Goal: Information Seeking & Learning: Learn about a topic

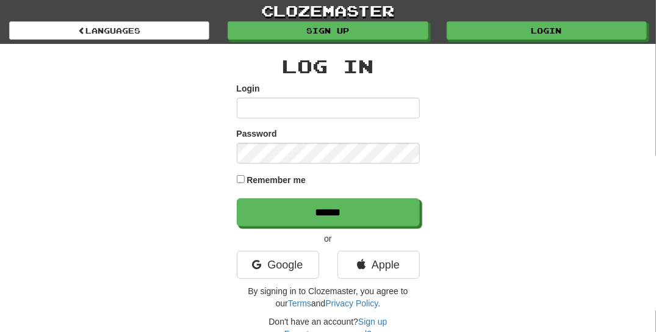
type input "**********"
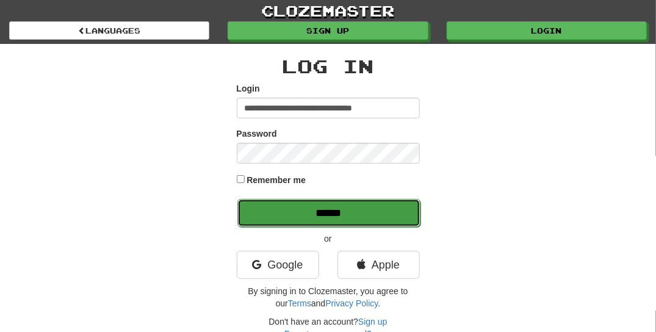
click at [360, 214] on input "******" at bounding box center [328, 213] width 183 height 28
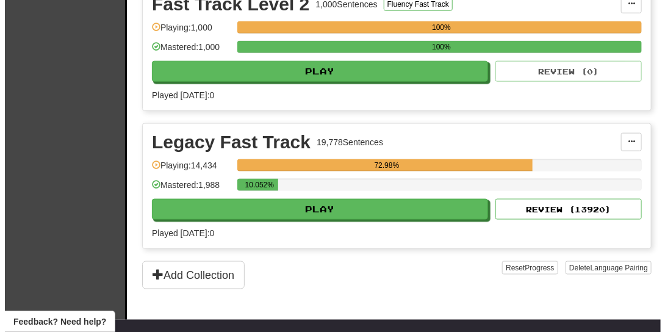
scroll to position [480, 0]
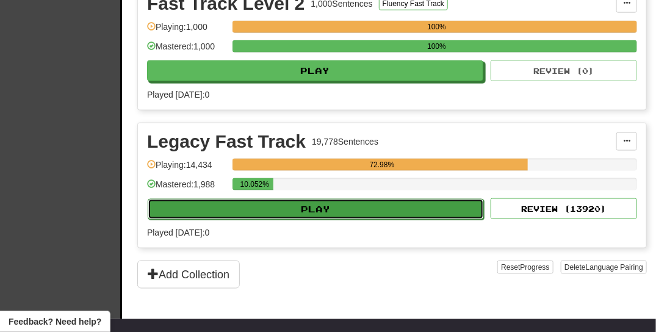
click at [388, 203] on button "Play" at bounding box center [316, 209] width 336 height 21
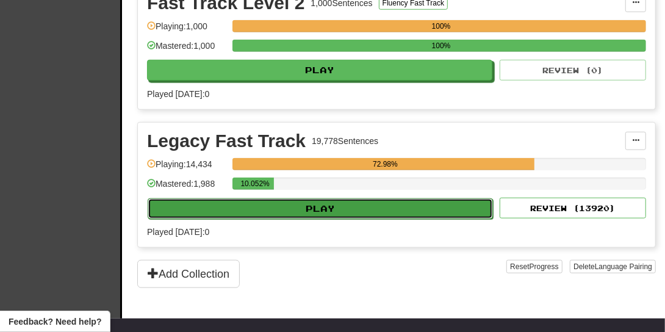
select select "**"
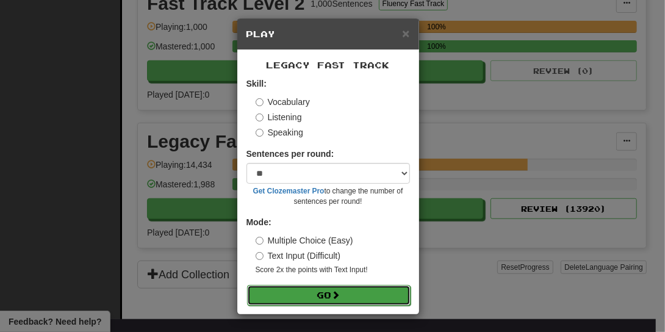
click at [376, 291] on button "Go" at bounding box center [328, 295] width 163 height 21
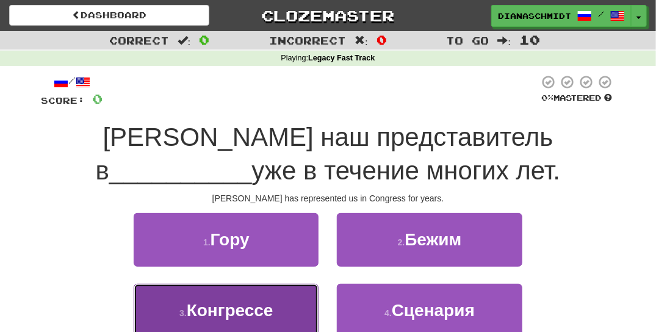
click at [292, 303] on button "3 . Конгрессе" at bounding box center [226, 310] width 185 height 53
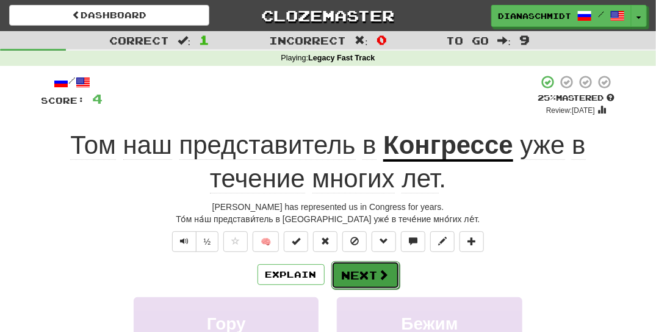
click at [372, 271] on button "Next" at bounding box center [365, 275] width 68 height 28
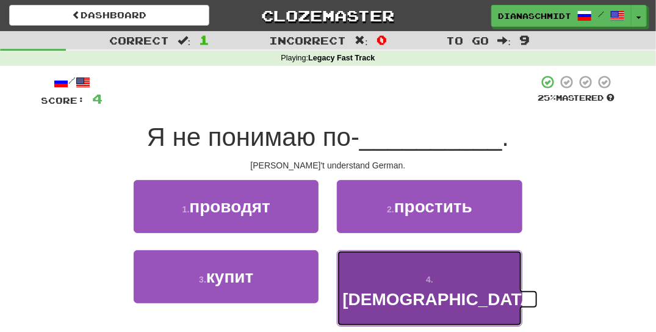
click at [428, 290] on span "немецки" at bounding box center [440, 299] width 196 height 19
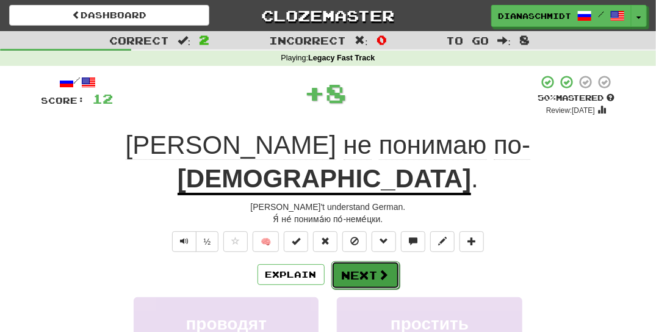
click at [389, 261] on button "Next" at bounding box center [365, 275] width 68 height 28
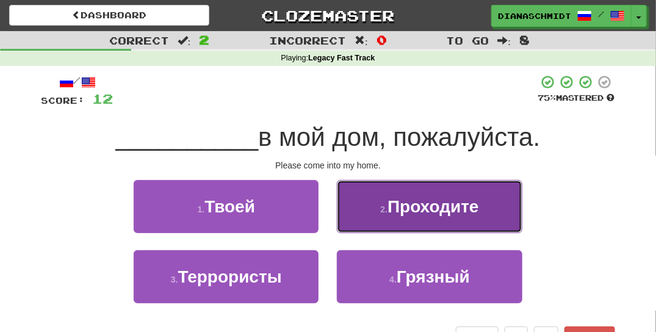
click at [405, 220] on button "2 . Проходите" at bounding box center [429, 206] width 185 height 53
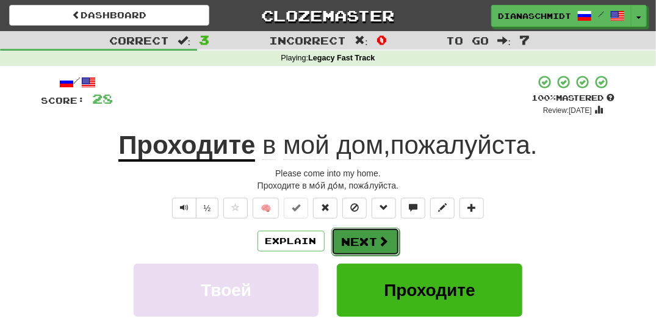
click at [373, 242] on button "Next" at bounding box center [365, 242] width 68 height 28
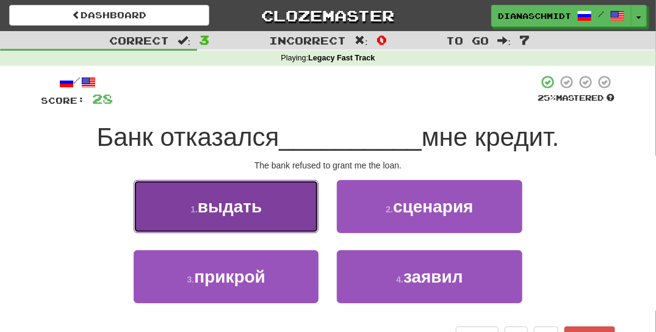
click at [304, 219] on button "1 . выдать" at bounding box center [226, 206] width 185 height 53
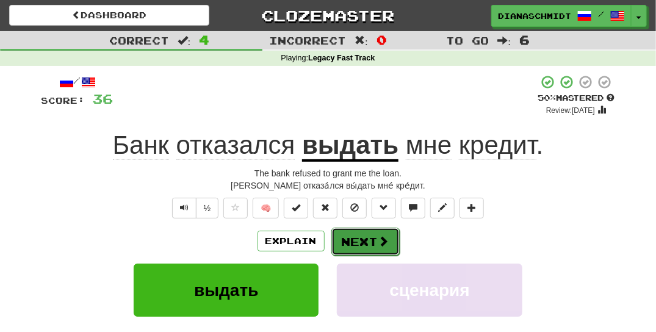
click at [349, 245] on button "Next" at bounding box center [365, 242] width 68 height 28
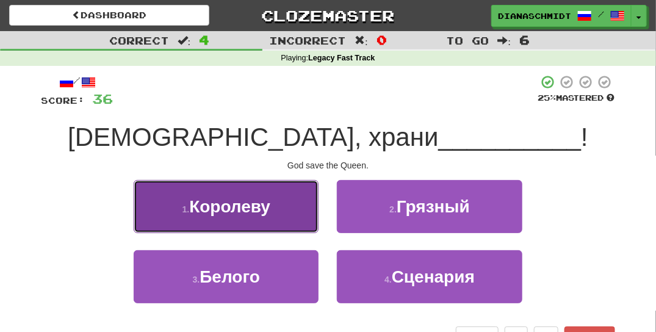
click at [295, 210] on button "1 . Королеву" at bounding box center [226, 206] width 185 height 53
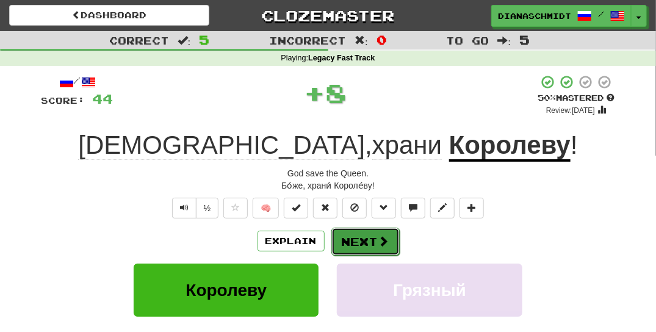
click at [363, 250] on button "Next" at bounding box center [365, 242] width 68 height 28
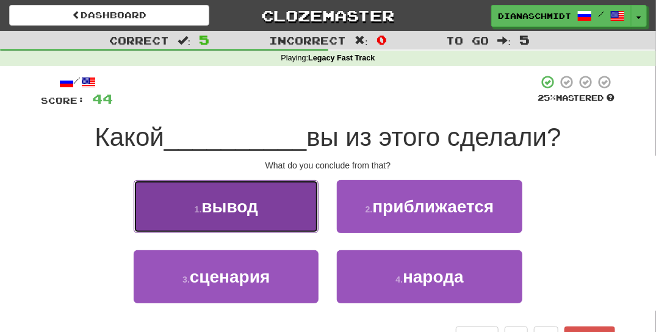
click at [281, 220] on button "1 . вывод" at bounding box center [226, 206] width 185 height 53
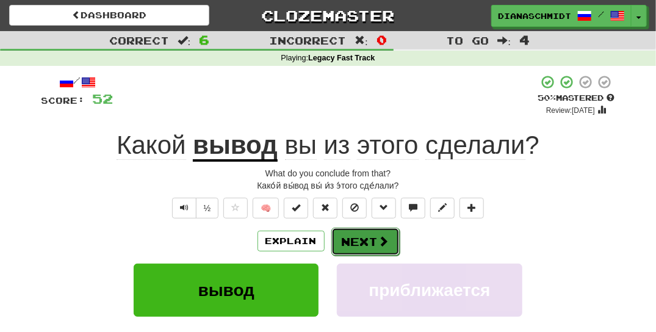
click at [350, 246] on button "Next" at bounding box center [365, 242] width 68 height 28
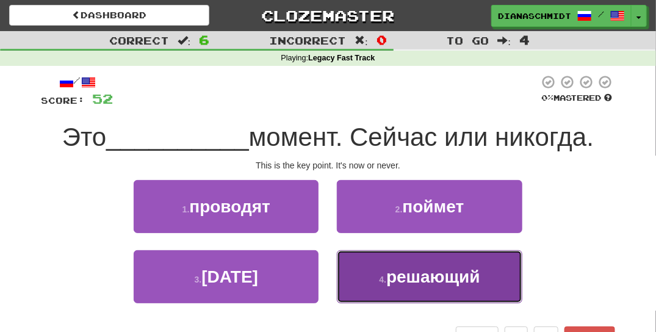
click at [389, 283] on span "решающий" at bounding box center [433, 276] width 94 height 19
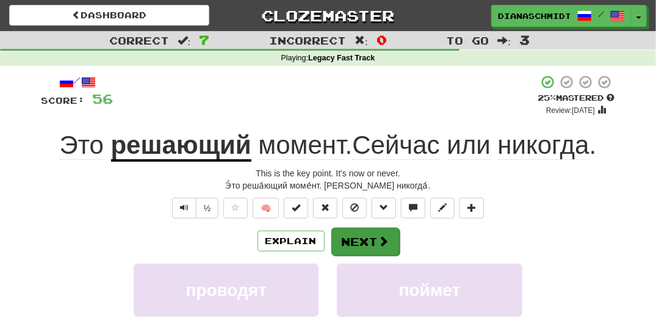
click at [381, 243] on span at bounding box center [383, 240] width 11 height 11
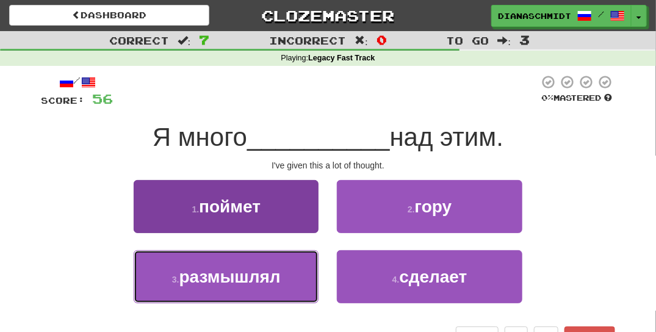
drag, startPoint x: 282, startPoint y: 289, endPoint x: 289, endPoint y: 305, distance: 17.5
click at [282, 289] on button "3 . размышлял" at bounding box center [226, 276] width 185 height 53
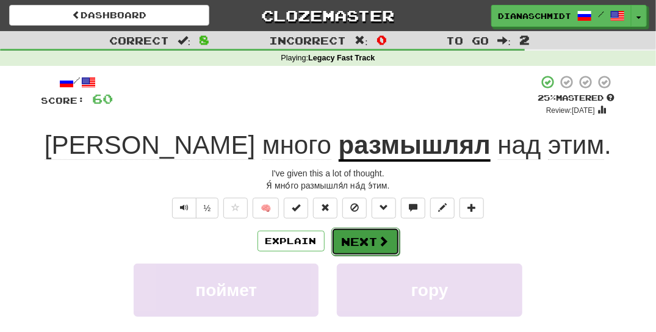
click at [360, 240] on button "Next" at bounding box center [365, 242] width 68 height 28
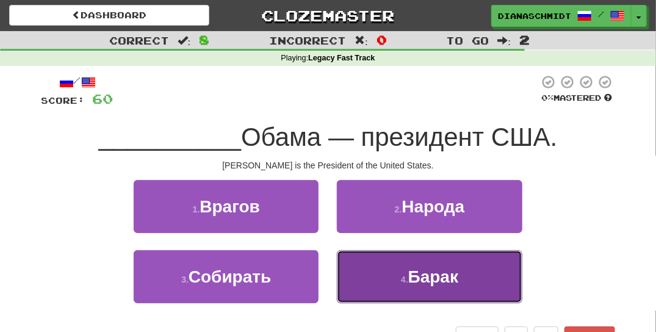
click at [407, 284] on button "4 . Барак" at bounding box center [429, 276] width 185 height 53
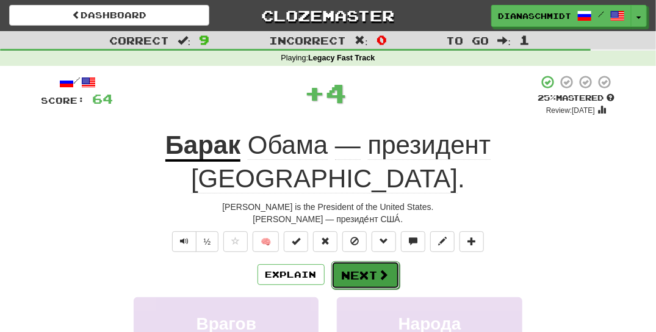
click at [374, 261] on button "Next" at bounding box center [365, 275] width 68 height 28
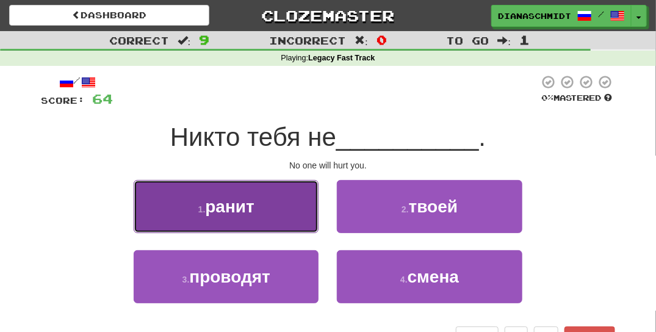
click at [281, 228] on button "1 . ранит" at bounding box center [226, 206] width 185 height 53
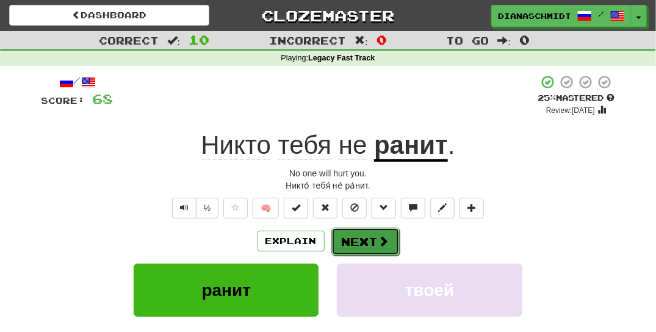
click at [354, 251] on button "Next" at bounding box center [365, 242] width 68 height 28
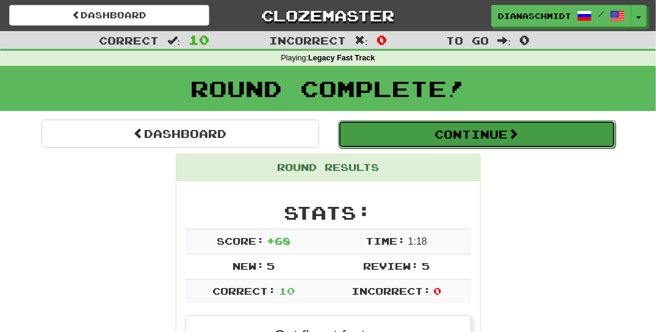
click at [464, 135] on button "Continue" at bounding box center [477, 134] width 278 height 28
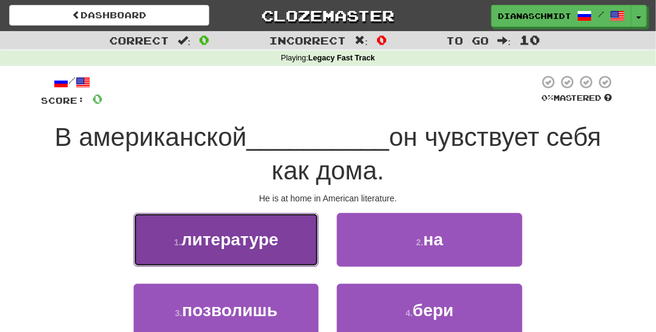
click at [286, 240] on button "1 . литературе" at bounding box center [226, 239] width 185 height 53
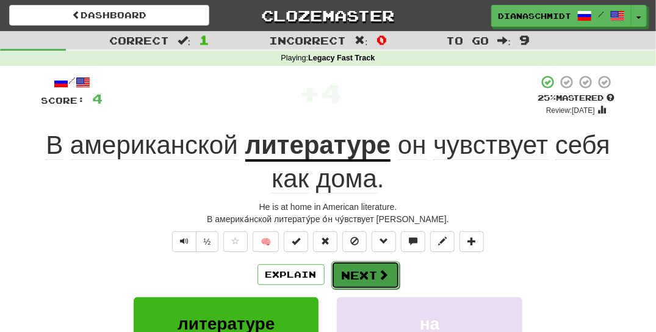
click at [383, 274] on span at bounding box center [383, 274] width 11 height 11
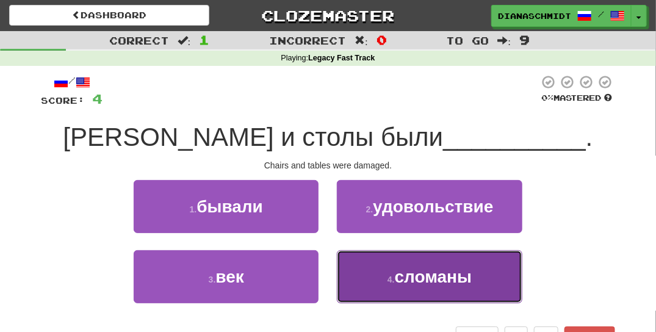
click at [431, 281] on span "сломаны" at bounding box center [433, 276] width 77 height 19
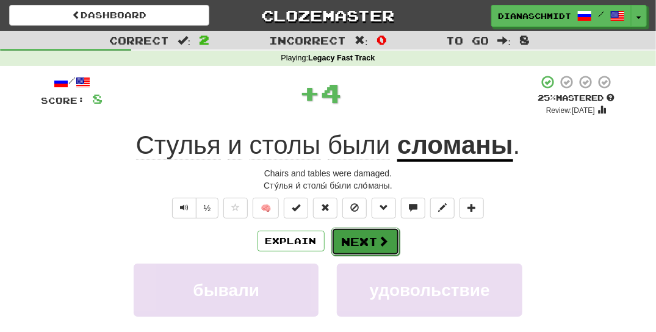
click at [373, 240] on button "Next" at bounding box center [365, 242] width 68 height 28
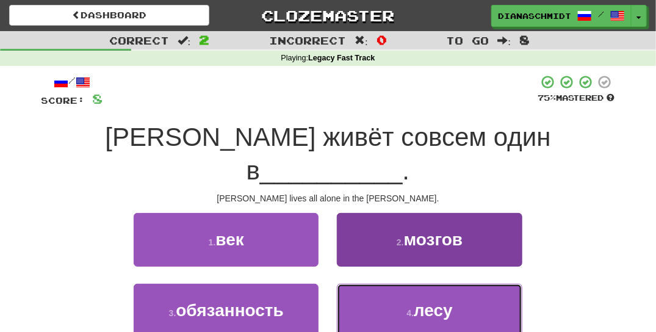
click at [436, 301] on span "лесу" at bounding box center [433, 310] width 39 height 19
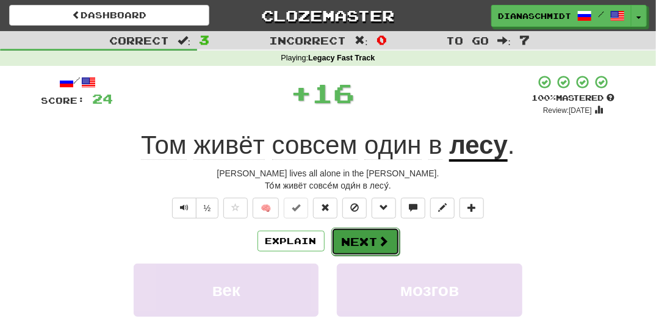
click at [390, 247] on button "Next" at bounding box center [365, 242] width 68 height 28
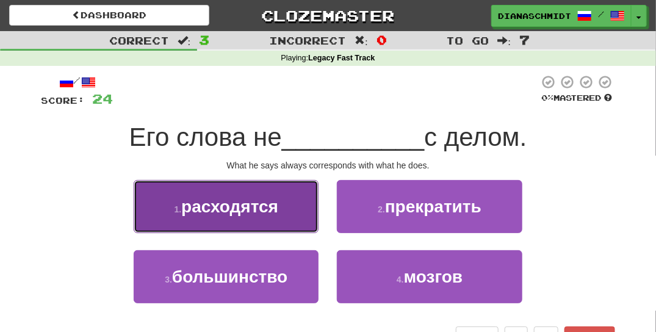
click at [284, 223] on button "1 . расходятся" at bounding box center [226, 206] width 185 height 53
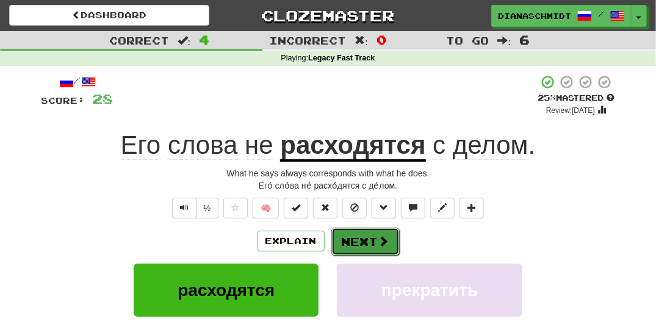
click at [362, 245] on button "Next" at bounding box center [365, 242] width 68 height 28
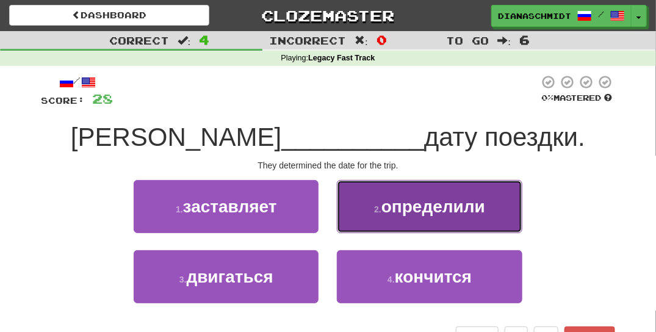
click at [397, 226] on button "2 . определили" at bounding box center [429, 206] width 185 height 53
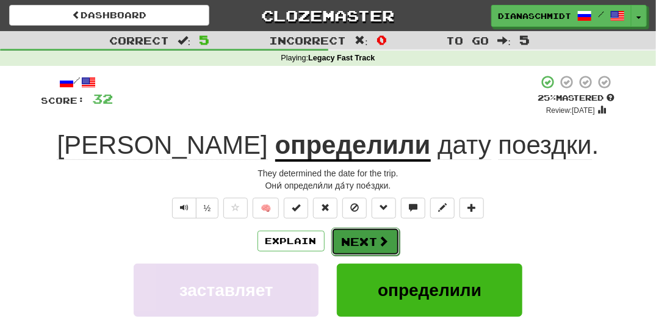
click at [379, 251] on button "Next" at bounding box center [365, 242] width 68 height 28
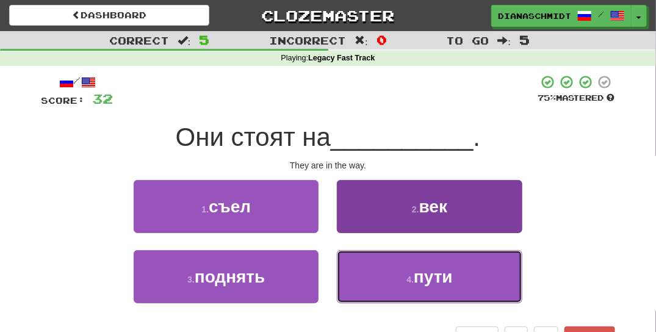
click at [414, 295] on button "4 . пути" at bounding box center [429, 276] width 185 height 53
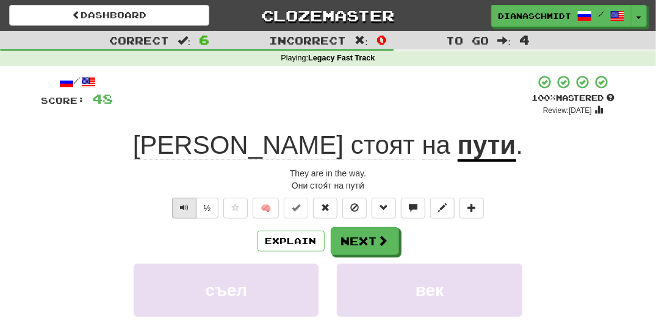
click at [184, 209] on span "Text-to-speech controls" at bounding box center [184, 207] width 9 height 9
click at [372, 245] on button "Next" at bounding box center [365, 242] width 68 height 28
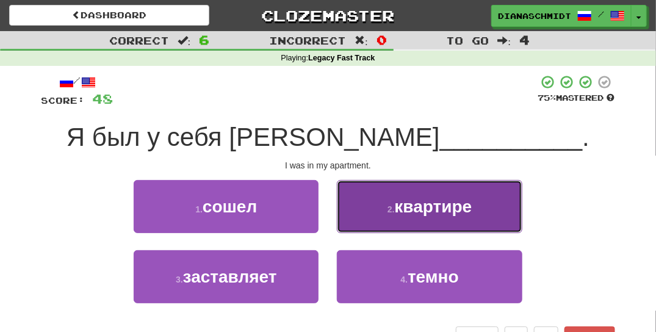
click at [430, 215] on span "квартире" at bounding box center [433, 206] width 77 height 19
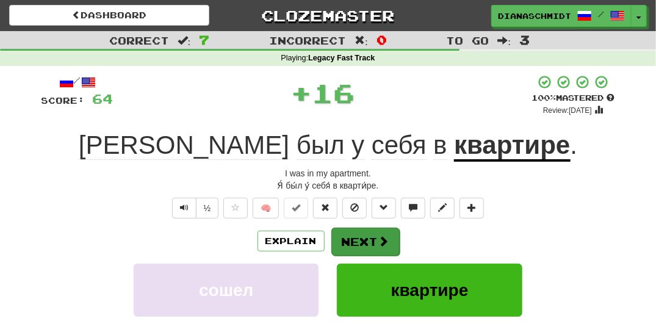
click at [371, 251] on button "Next" at bounding box center [365, 242] width 68 height 28
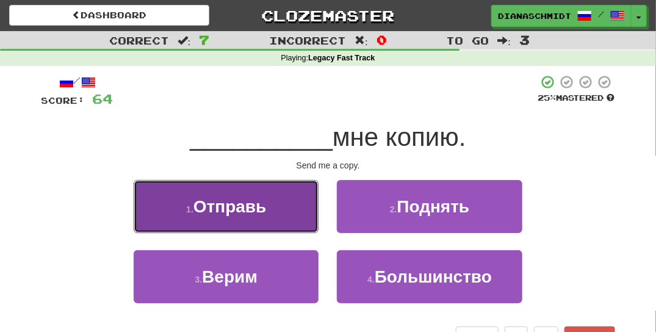
click at [267, 218] on button "1 . Отправь" at bounding box center [226, 206] width 185 height 53
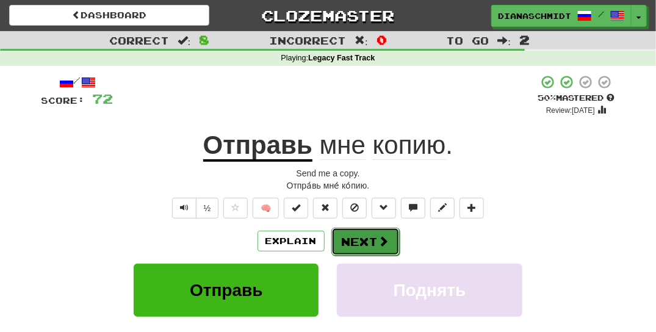
click at [378, 244] on span at bounding box center [383, 240] width 11 height 11
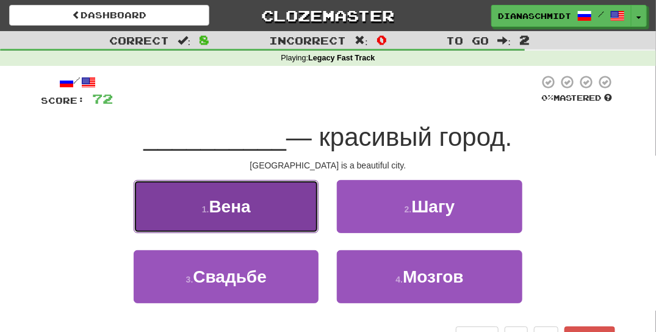
click at [284, 216] on button "1 . Вена" at bounding box center [226, 206] width 185 height 53
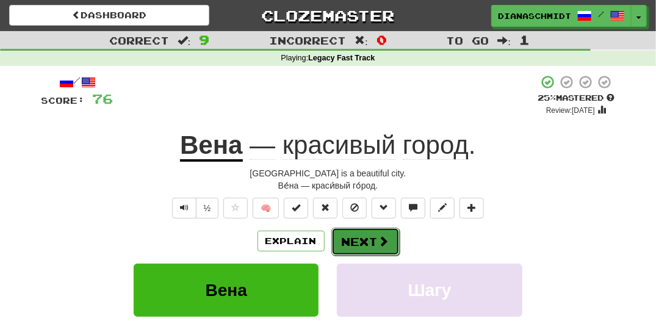
click at [378, 240] on span at bounding box center [383, 240] width 11 height 11
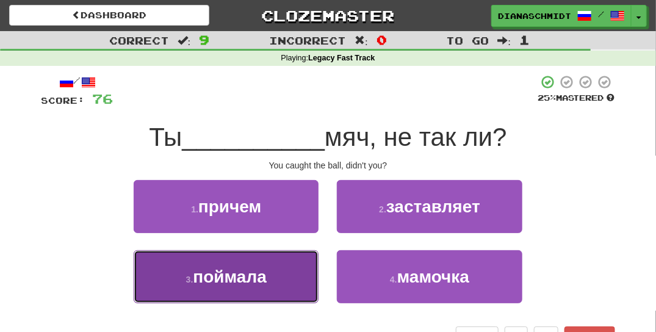
click at [303, 275] on button "3 . поймала" at bounding box center [226, 276] width 185 height 53
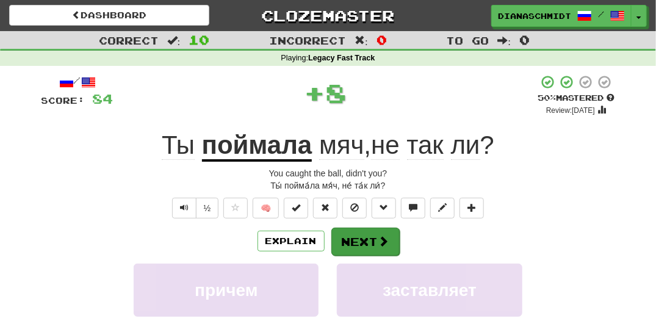
click at [377, 246] on button "Next" at bounding box center [365, 242] width 68 height 28
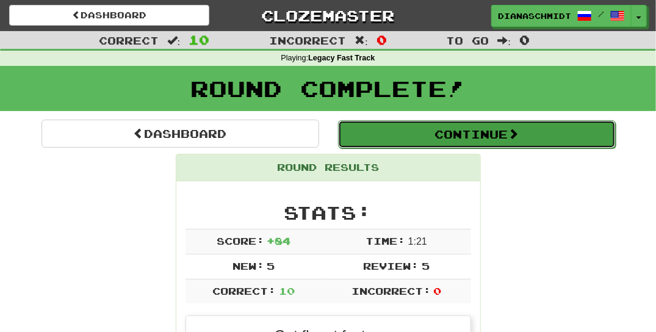
click at [466, 133] on button "Continue" at bounding box center [477, 134] width 278 height 28
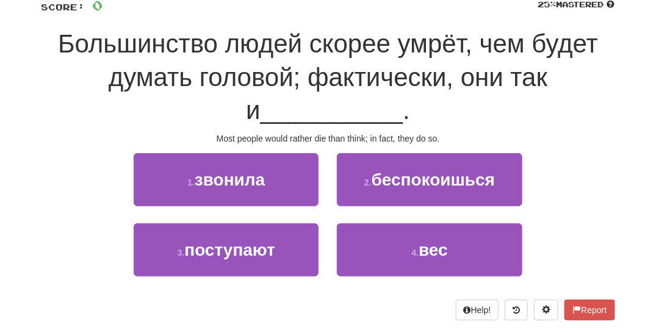
scroll to position [94, 0]
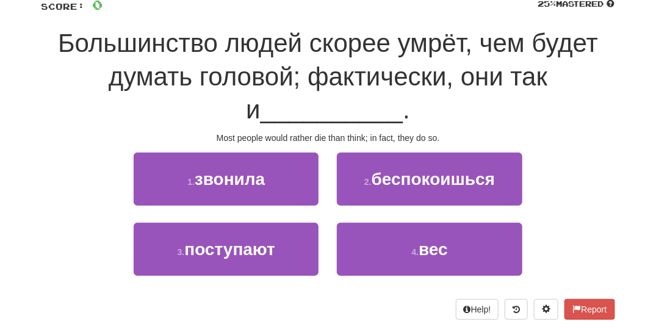
click at [274, 253] on span "поступают" at bounding box center [229, 249] width 91 height 19
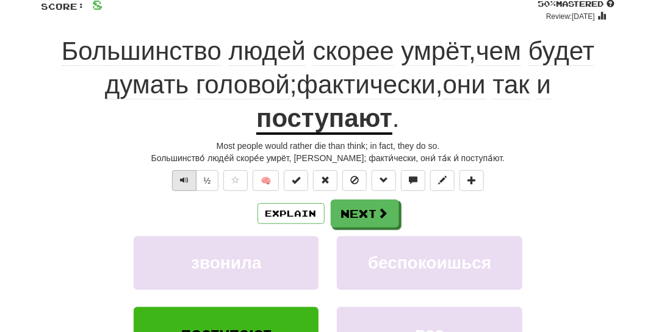
click at [176, 177] on button "Text-to-speech controls" at bounding box center [184, 180] width 24 height 21
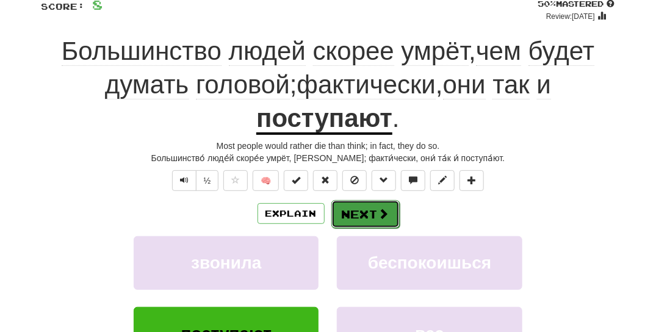
click at [376, 218] on button "Next" at bounding box center [365, 214] width 68 height 28
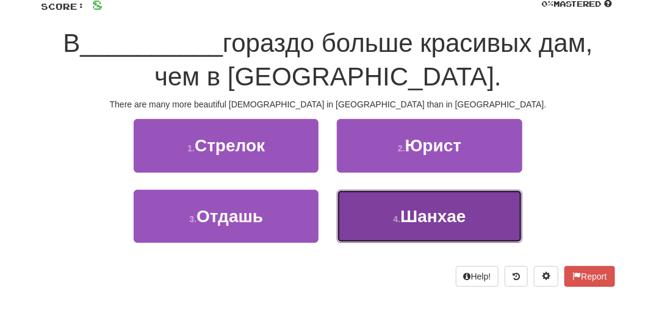
click at [428, 237] on button "4 . Шанхае" at bounding box center [429, 216] width 185 height 53
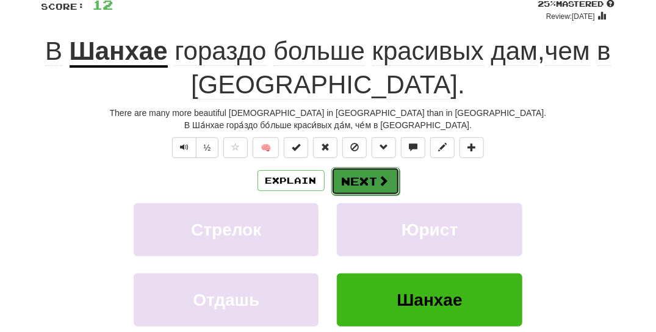
click at [353, 176] on button "Next" at bounding box center [365, 181] width 68 height 28
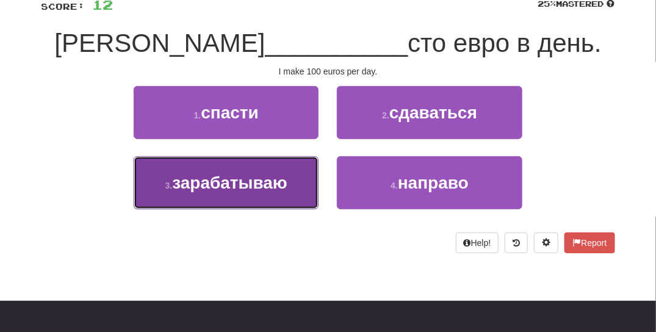
click at [303, 191] on button "3 . зарабатываю" at bounding box center [226, 182] width 185 height 53
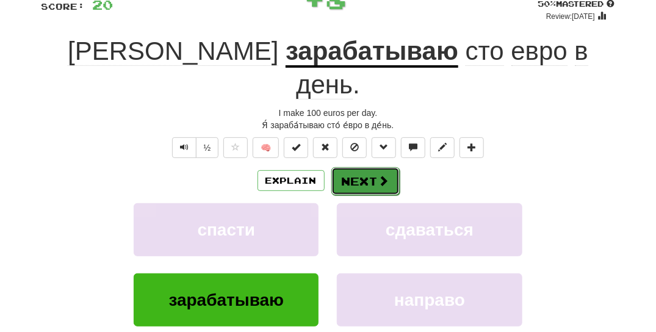
click at [372, 167] on button "Next" at bounding box center [365, 181] width 68 height 28
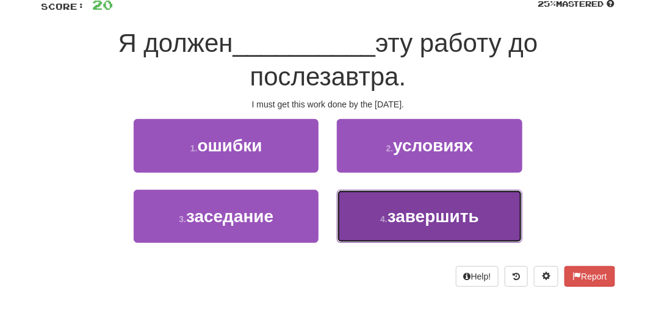
click at [357, 214] on button "4 . завершить" at bounding box center [429, 216] width 185 height 53
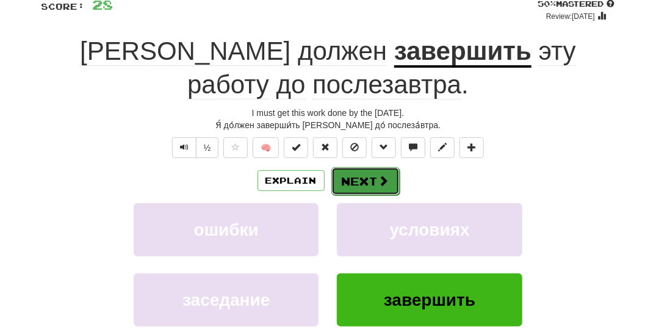
click at [353, 183] on button "Next" at bounding box center [365, 181] width 68 height 28
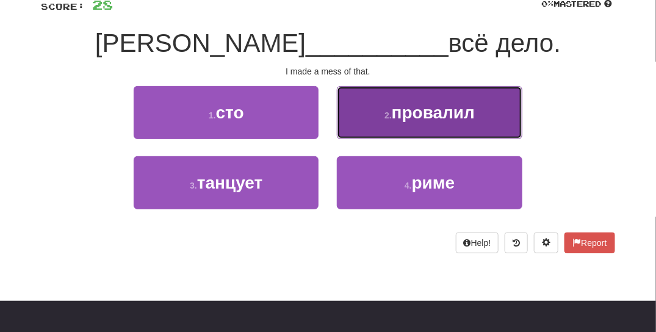
click at [401, 127] on button "2 . провалил" at bounding box center [429, 112] width 185 height 53
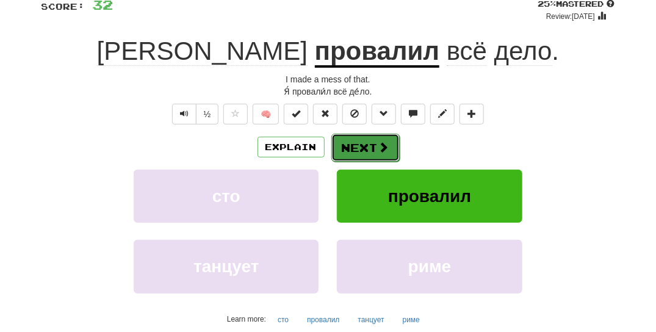
click at [367, 143] on button "Next" at bounding box center [365, 148] width 68 height 28
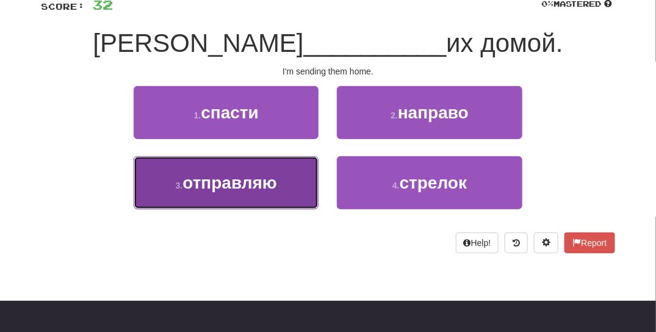
click at [309, 197] on button "3 . отправляю" at bounding box center [226, 182] width 185 height 53
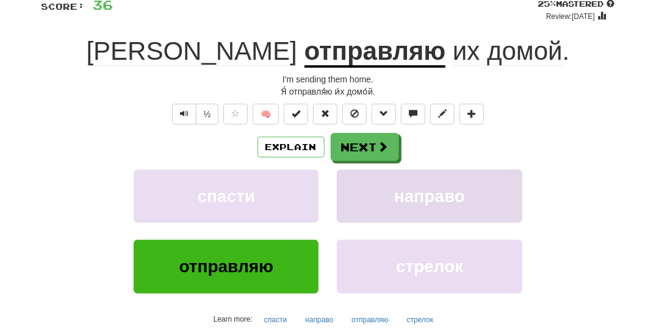
click at [370, 171] on div "Explain Next спасти направо отправляю стрелок Learn more: спасти направо отправ…" at bounding box center [327, 231] width 573 height 196
click at [381, 151] on span at bounding box center [383, 147] width 11 height 11
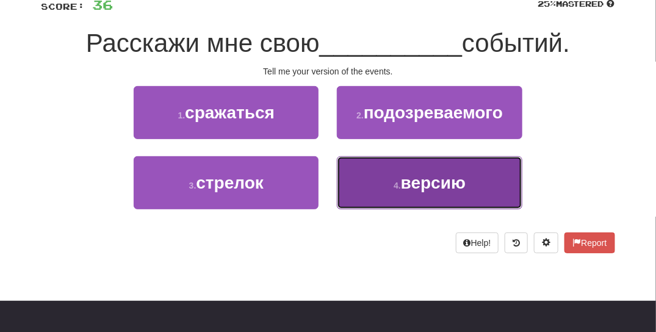
click at [366, 183] on button "4 . версию" at bounding box center [429, 182] width 185 height 53
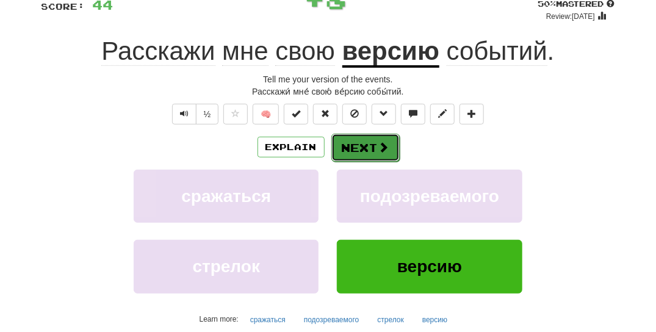
click at [383, 142] on span at bounding box center [383, 147] width 11 height 11
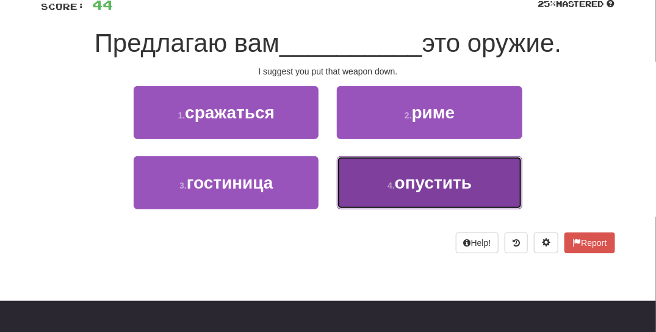
click at [379, 187] on button "4 . опустить" at bounding box center [429, 182] width 185 height 53
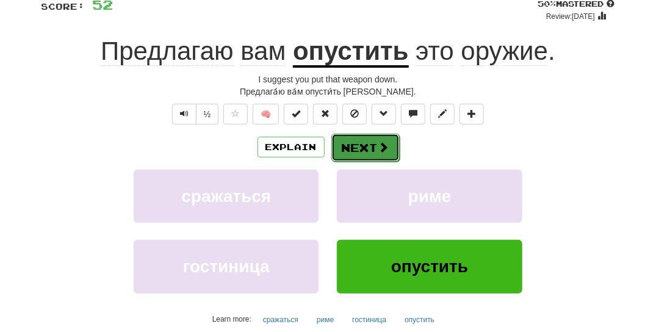
click at [390, 147] on button "Next" at bounding box center [365, 148] width 68 height 28
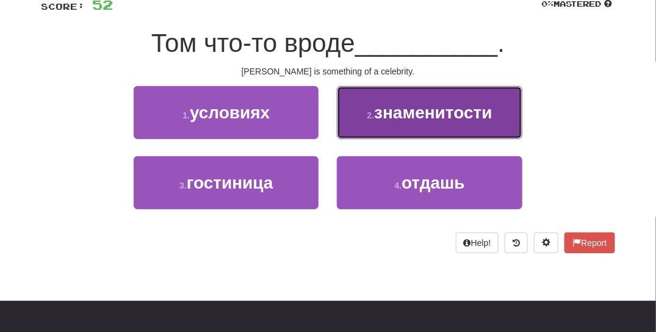
click at [382, 124] on button "2 . знаменитости" at bounding box center [429, 112] width 185 height 53
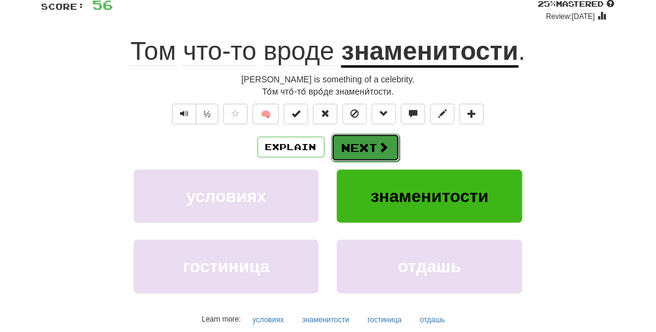
click at [352, 151] on button "Next" at bounding box center [365, 148] width 68 height 28
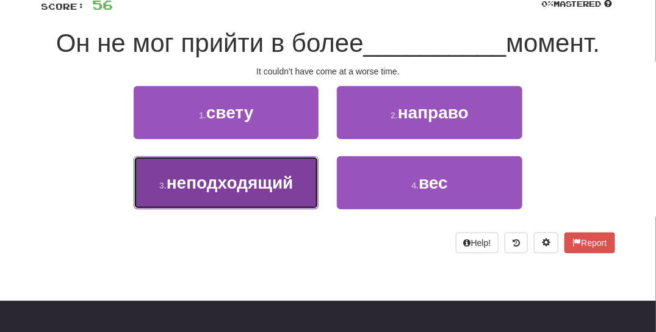
click at [310, 196] on button "3 . неподходящий" at bounding box center [226, 182] width 185 height 53
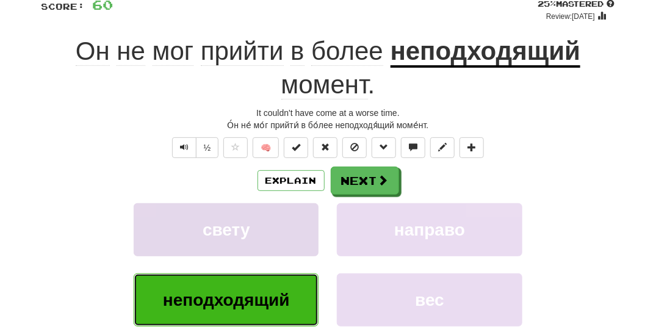
scroll to position [65, 0]
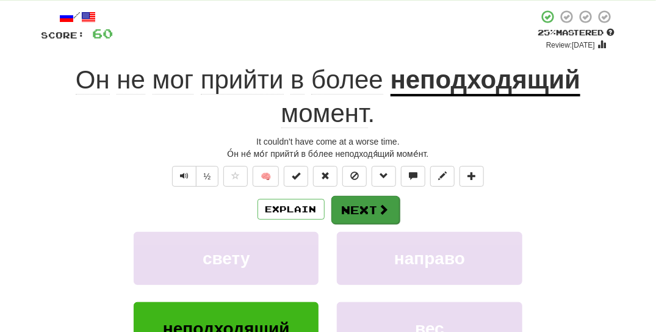
click at [372, 208] on button "Next" at bounding box center [365, 210] width 68 height 28
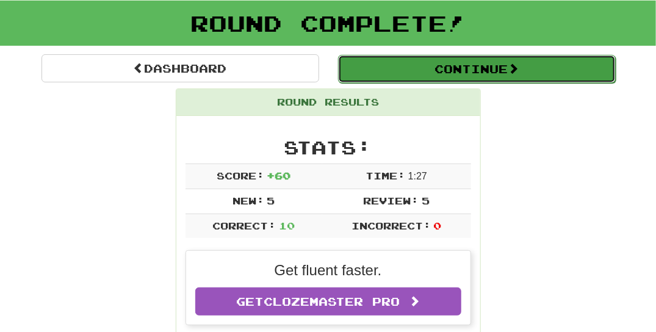
click at [440, 71] on button "Continue" at bounding box center [477, 69] width 278 height 28
